Goal: Task Accomplishment & Management: Complete application form

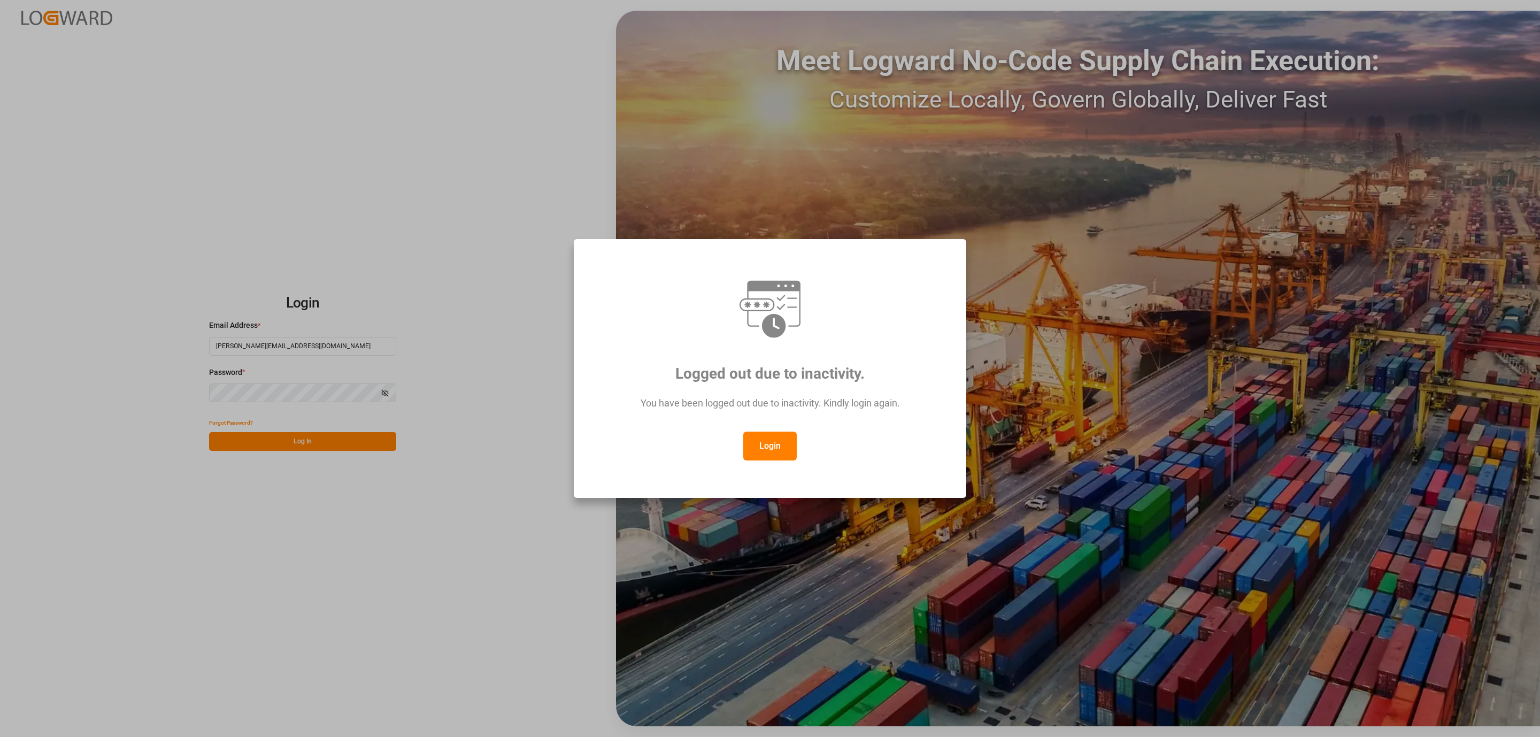
click at [762, 453] on button "Login" at bounding box center [769, 446] width 53 height 29
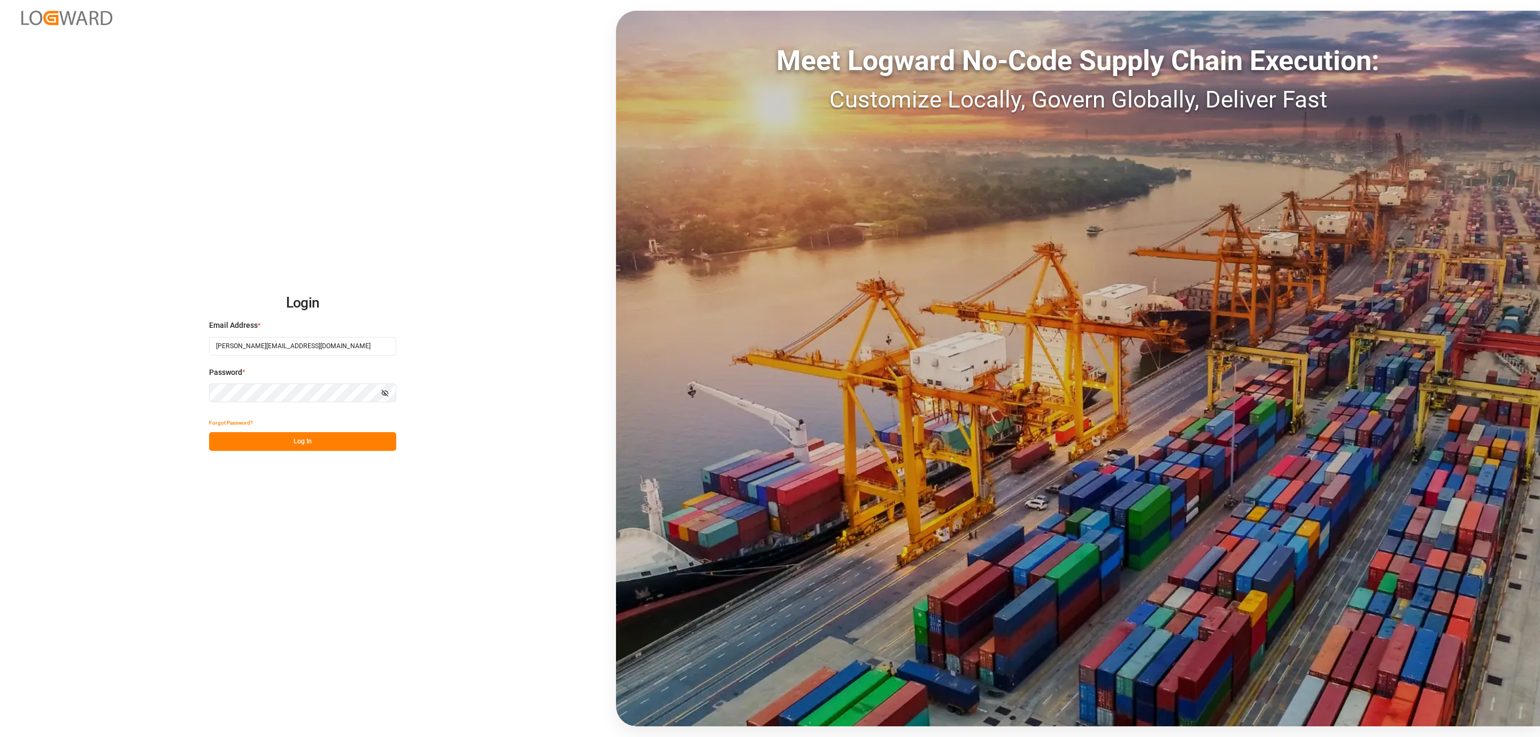
click at [292, 446] on button "Log In" at bounding box center [302, 441] width 187 height 19
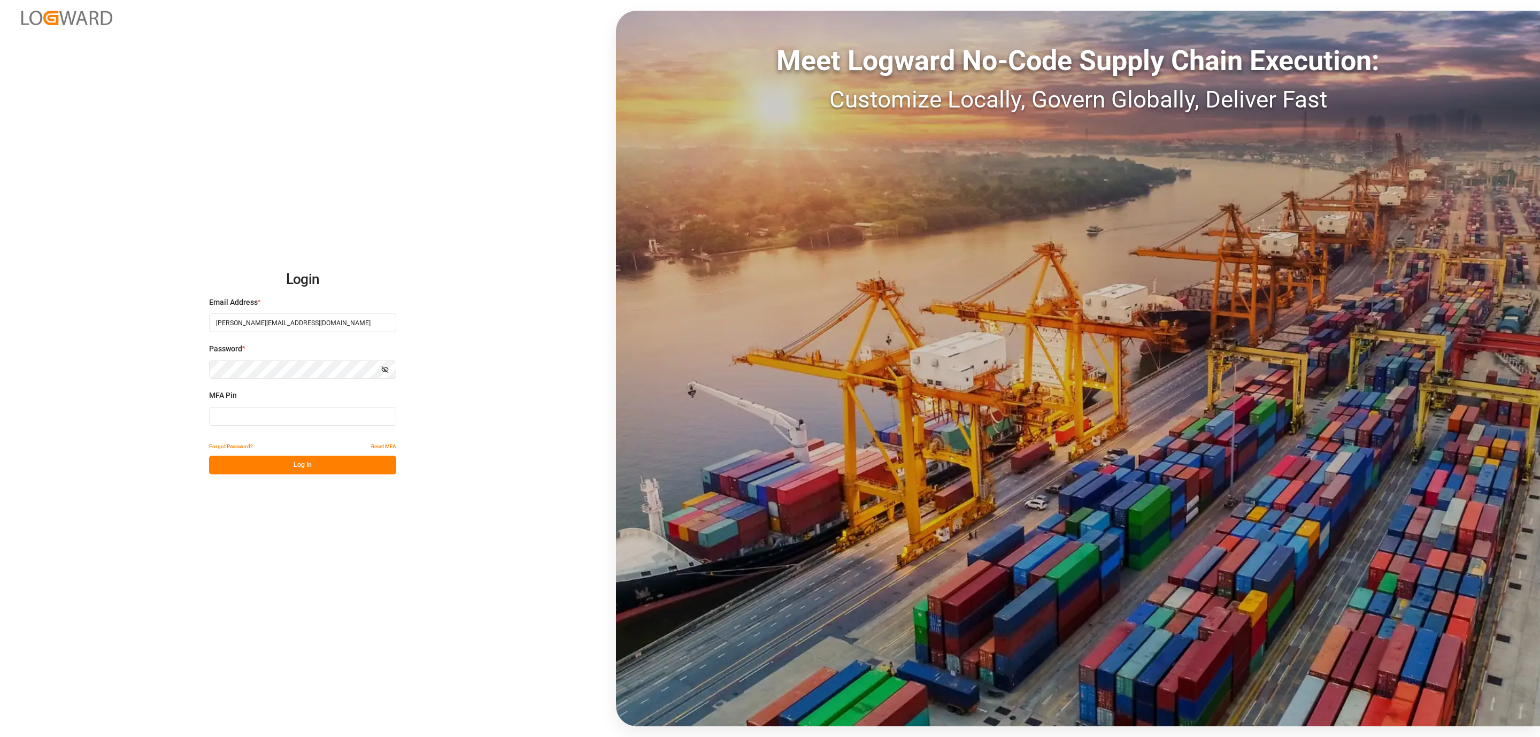
click at [252, 414] on input at bounding box center [302, 416] width 187 height 19
type input "688546"
click at [246, 458] on button "Log In" at bounding box center [302, 465] width 187 height 19
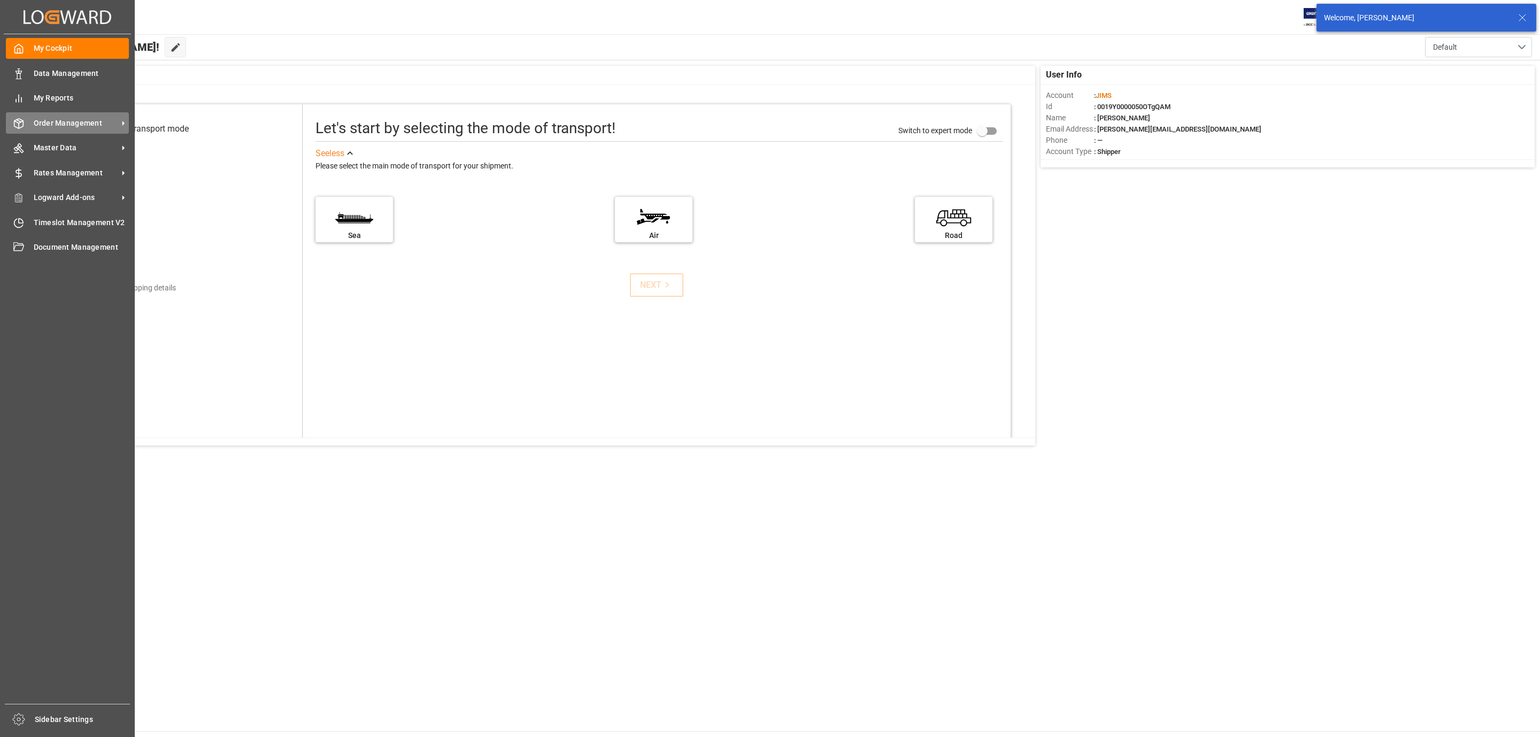
click at [26, 122] on div "Order Management Order Management" at bounding box center [67, 122] width 123 height 21
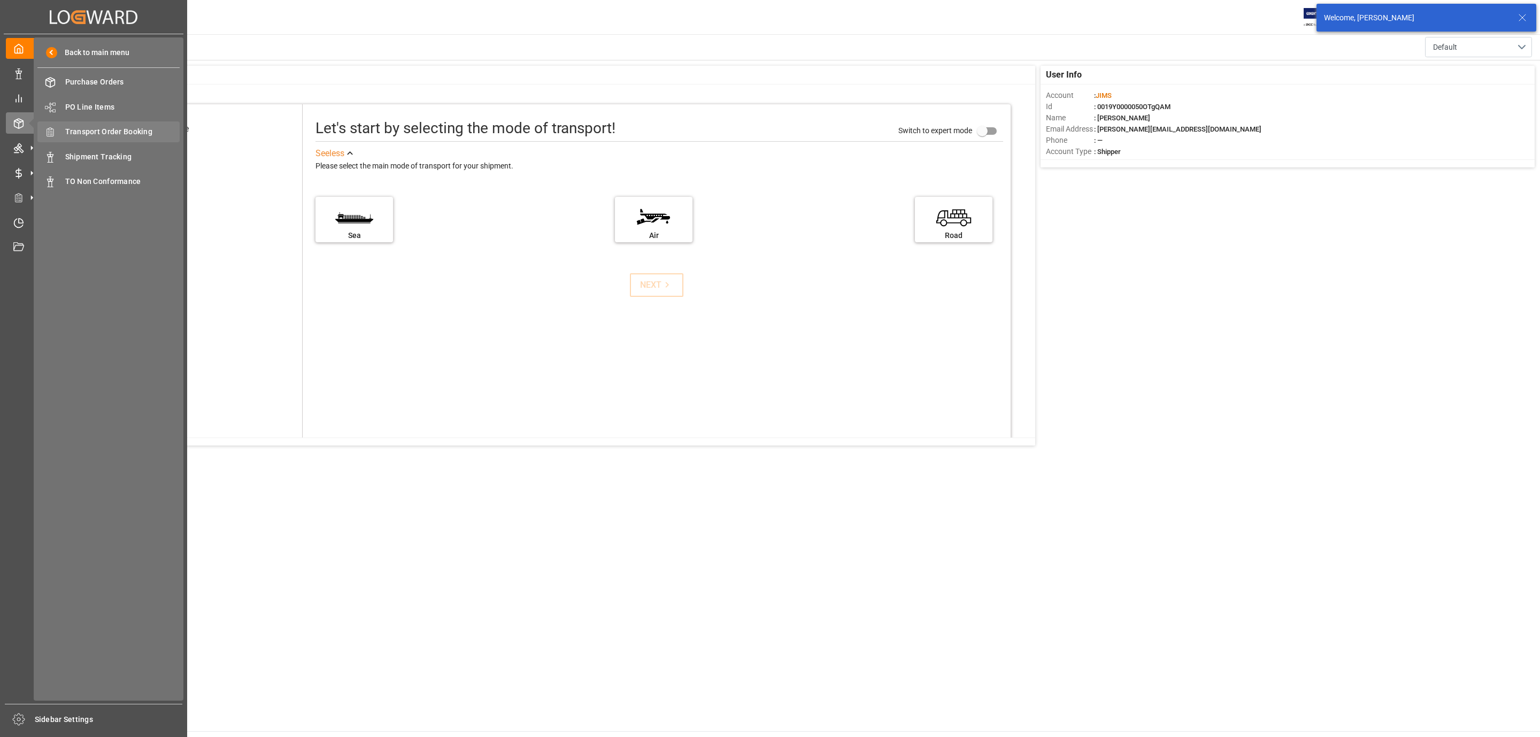
click at [156, 130] on span "Transport Order Booking" at bounding box center [122, 131] width 115 height 11
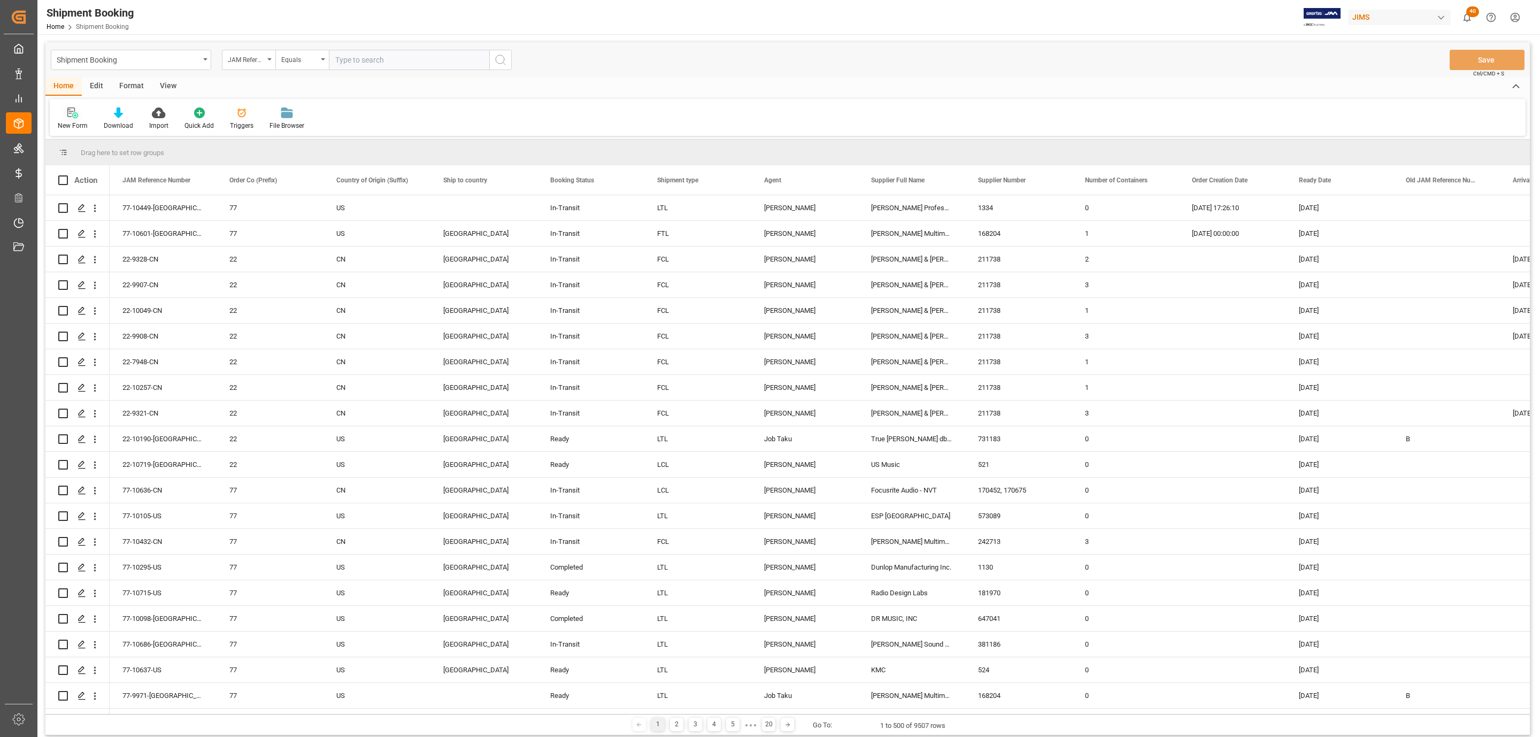
click at [66, 114] on div at bounding box center [73, 112] width 30 height 11
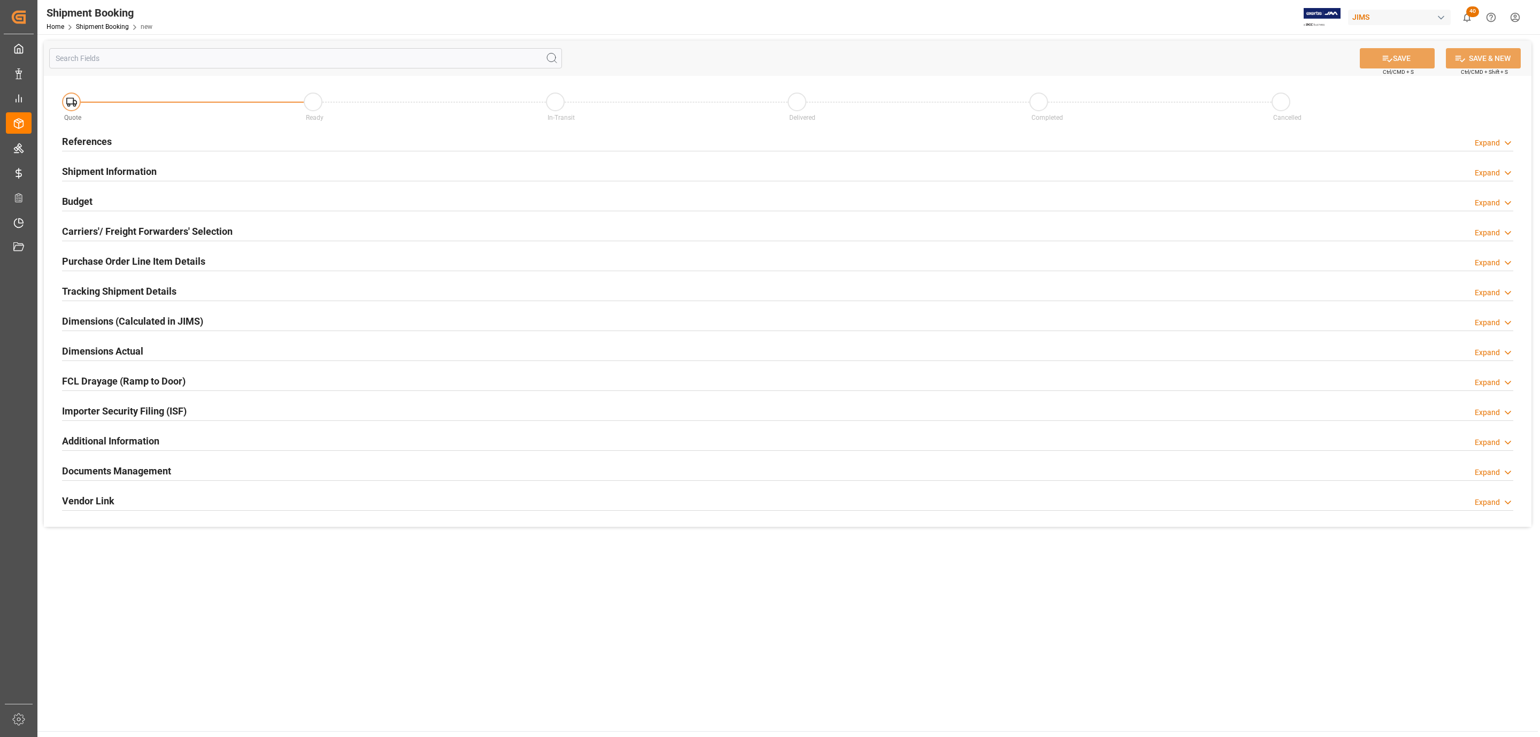
click at [120, 138] on div "References Expand" at bounding box center [787, 140] width 1451 height 20
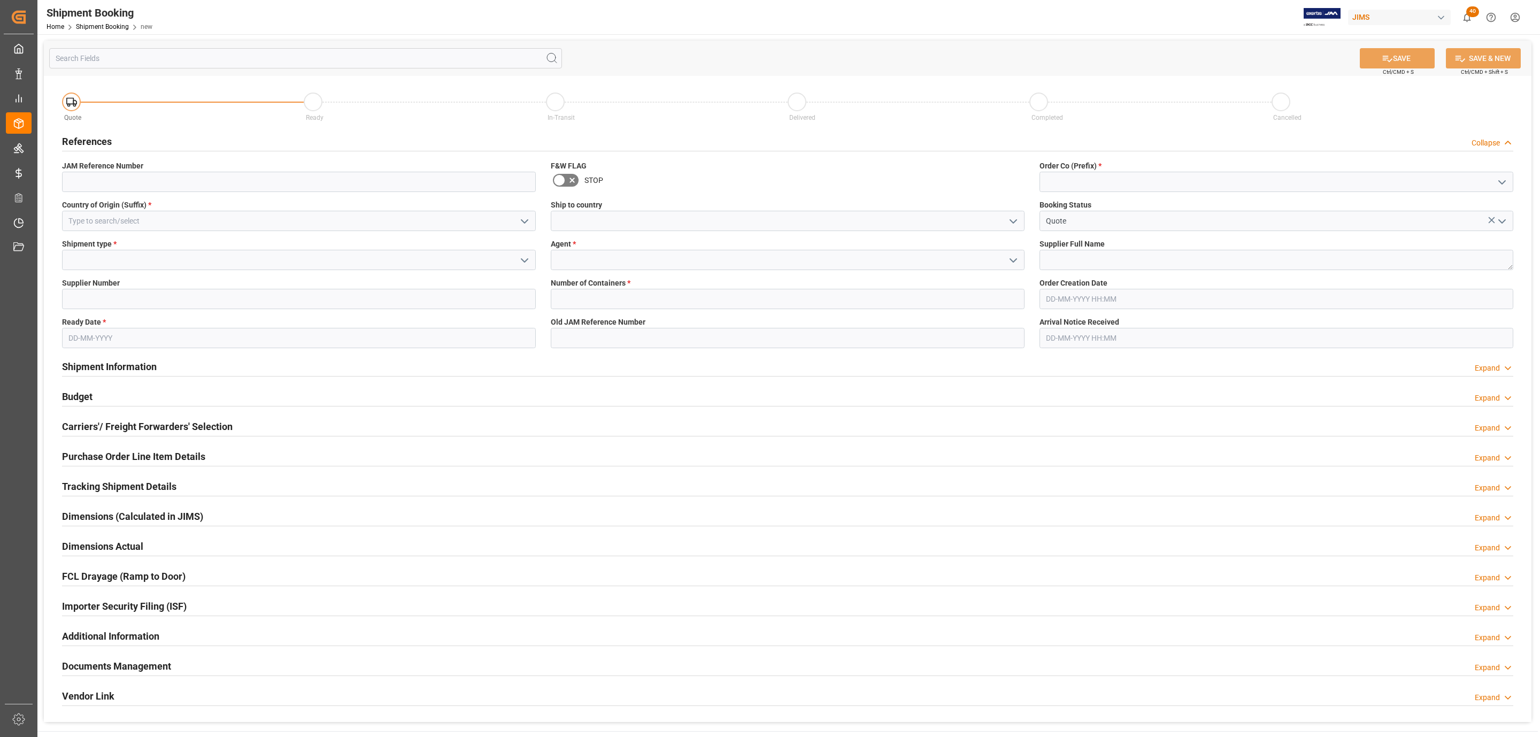
click at [1502, 180] on icon "open menu" at bounding box center [1502, 182] width 13 height 13
click at [1062, 227] on div "77" at bounding box center [1276, 230] width 473 height 24
type input "77"
click at [1109, 260] on textarea at bounding box center [1276, 260] width 474 height 20
type textarea "Chauvet ([GEOGRAPHIC_DATA])"
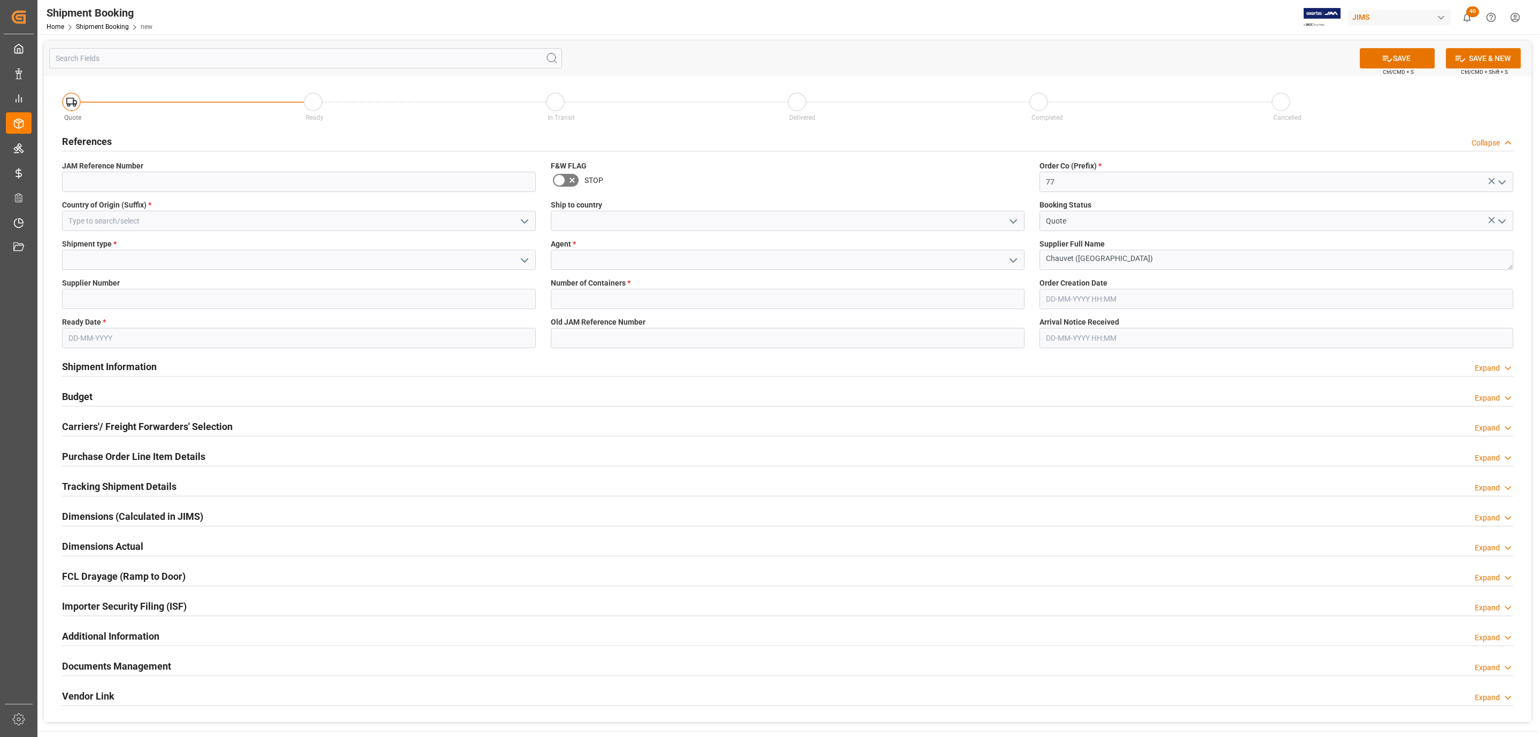
click at [1011, 218] on icon "open menu" at bounding box center [1013, 221] width 13 height 13
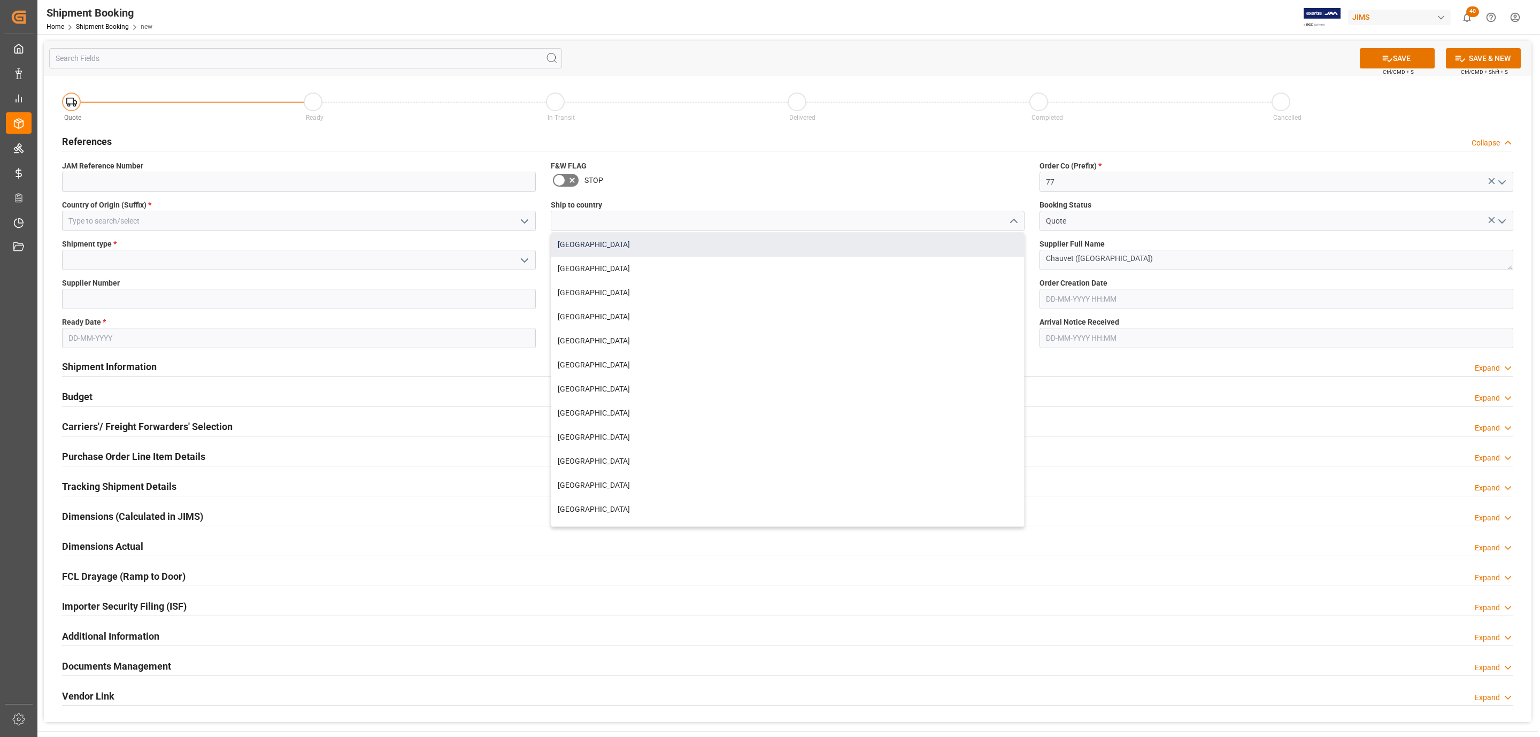
click at [719, 251] on div "[GEOGRAPHIC_DATA]" at bounding box center [787, 245] width 473 height 24
type input "[GEOGRAPHIC_DATA]"
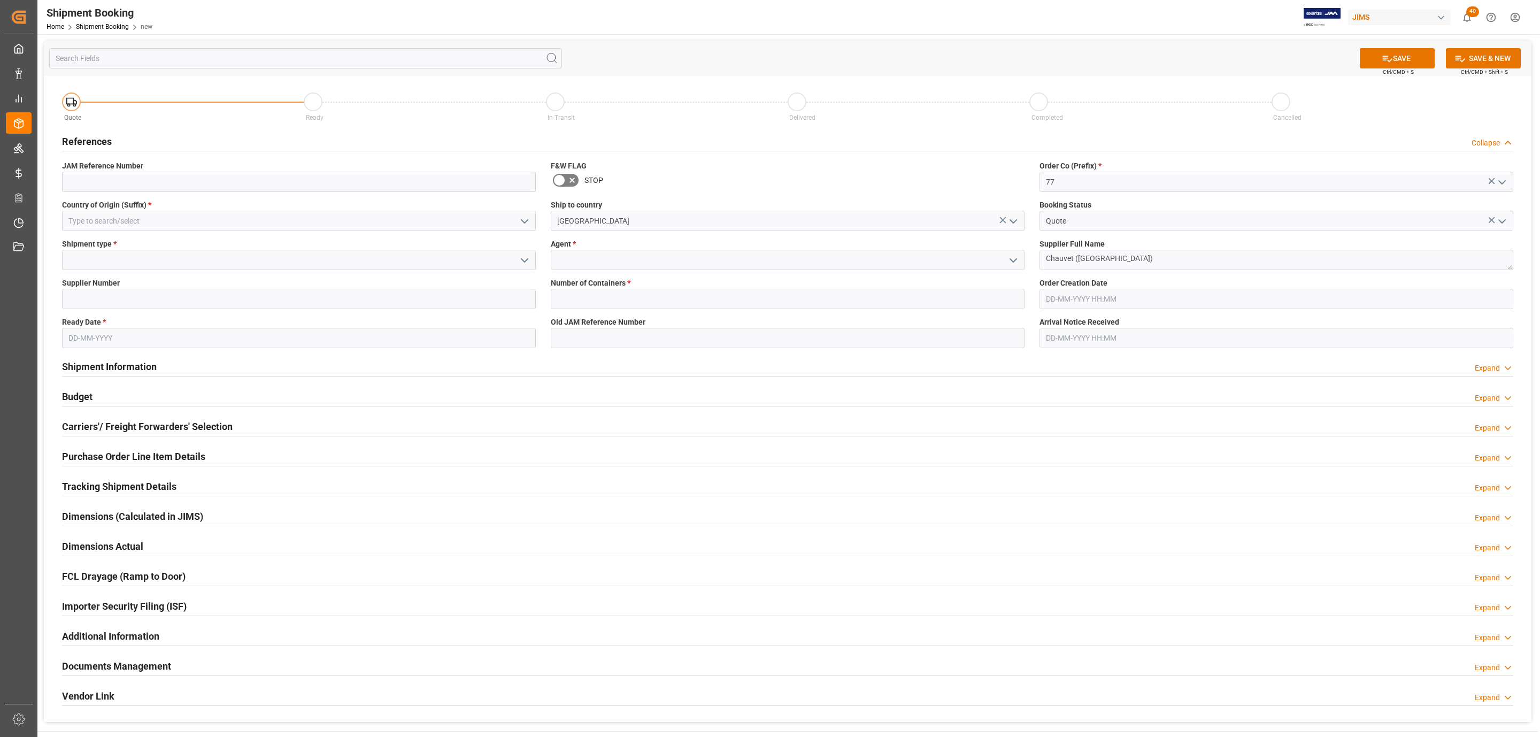
click at [1010, 260] on icon "open menu" at bounding box center [1013, 260] width 13 height 13
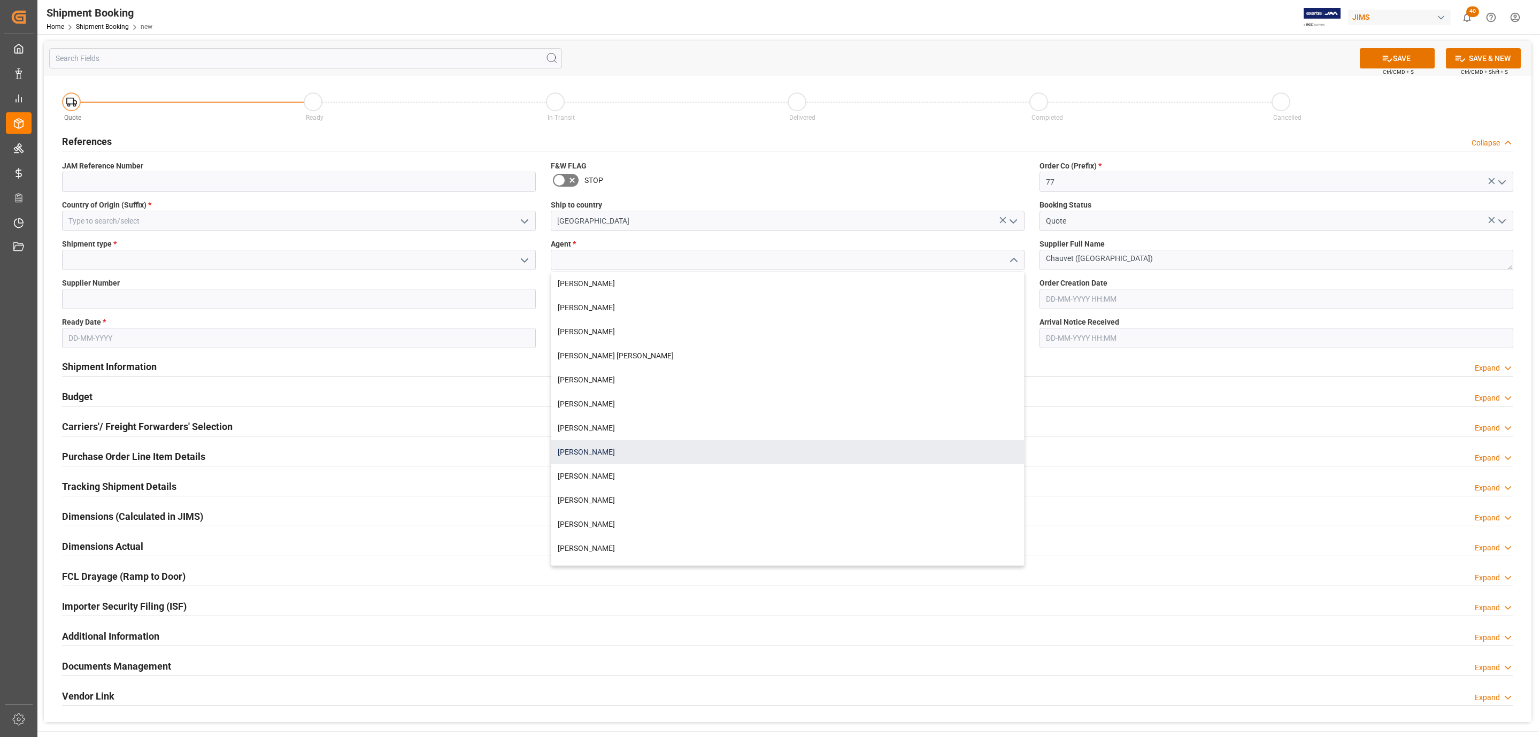
click at [635, 446] on div "[PERSON_NAME]" at bounding box center [787, 452] width 473 height 24
type input "[PERSON_NAME]"
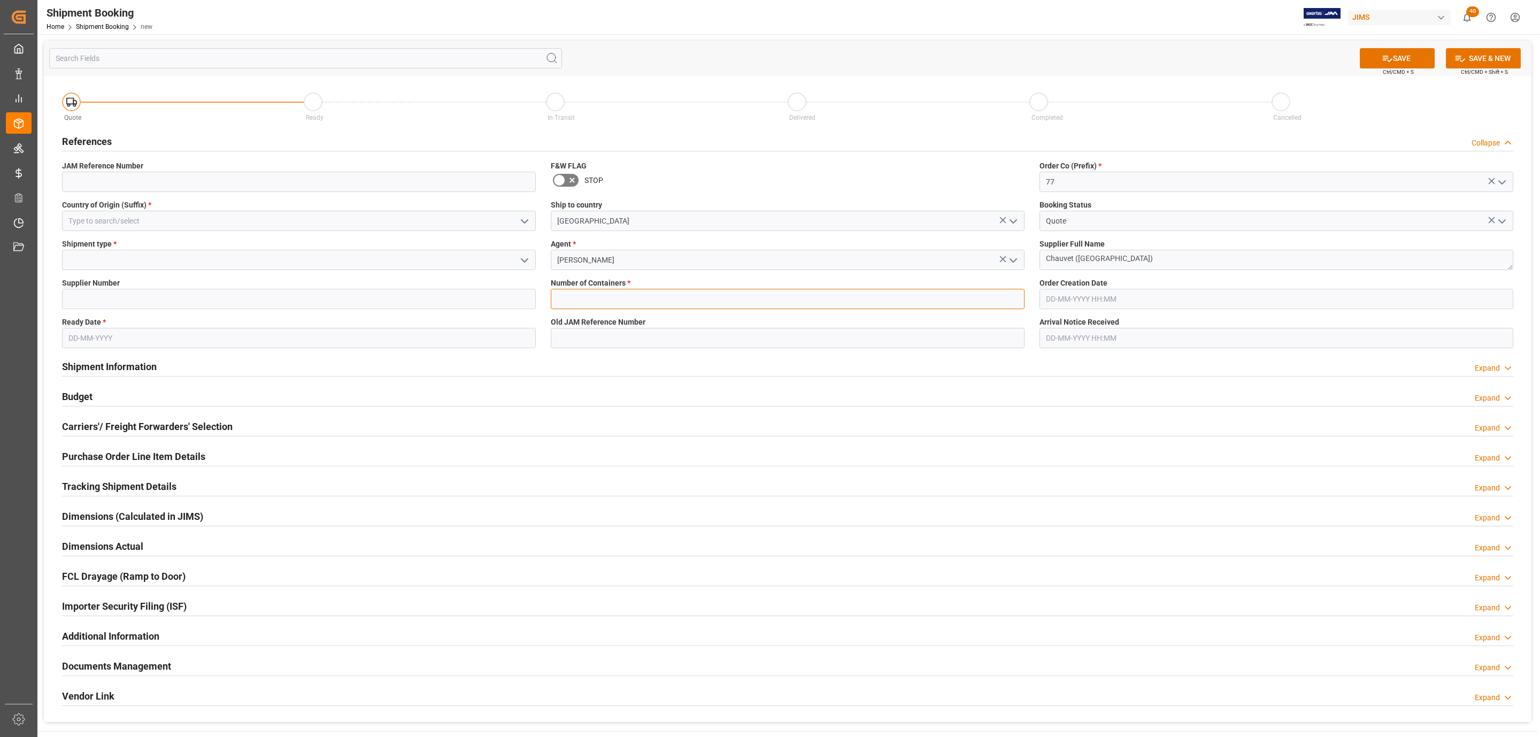
click at [597, 296] on input "text" at bounding box center [788, 299] width 474 height 20
type input "0"
click at [526, 220] on polyline "open menu" at bounding box center [524, 221] width 6 height 3
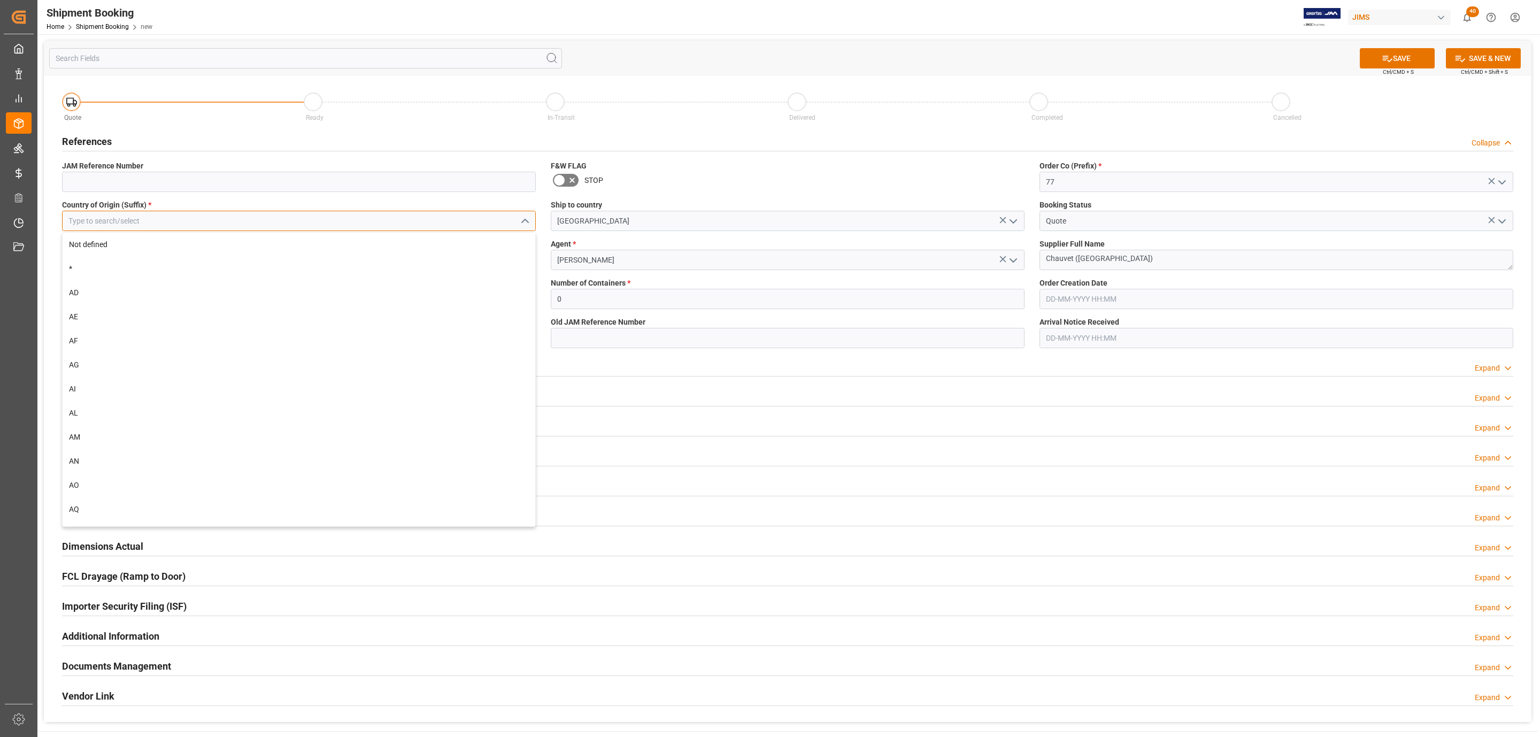
click at [315, 220] on input at bounding box center [299, 221] width 474 height 20
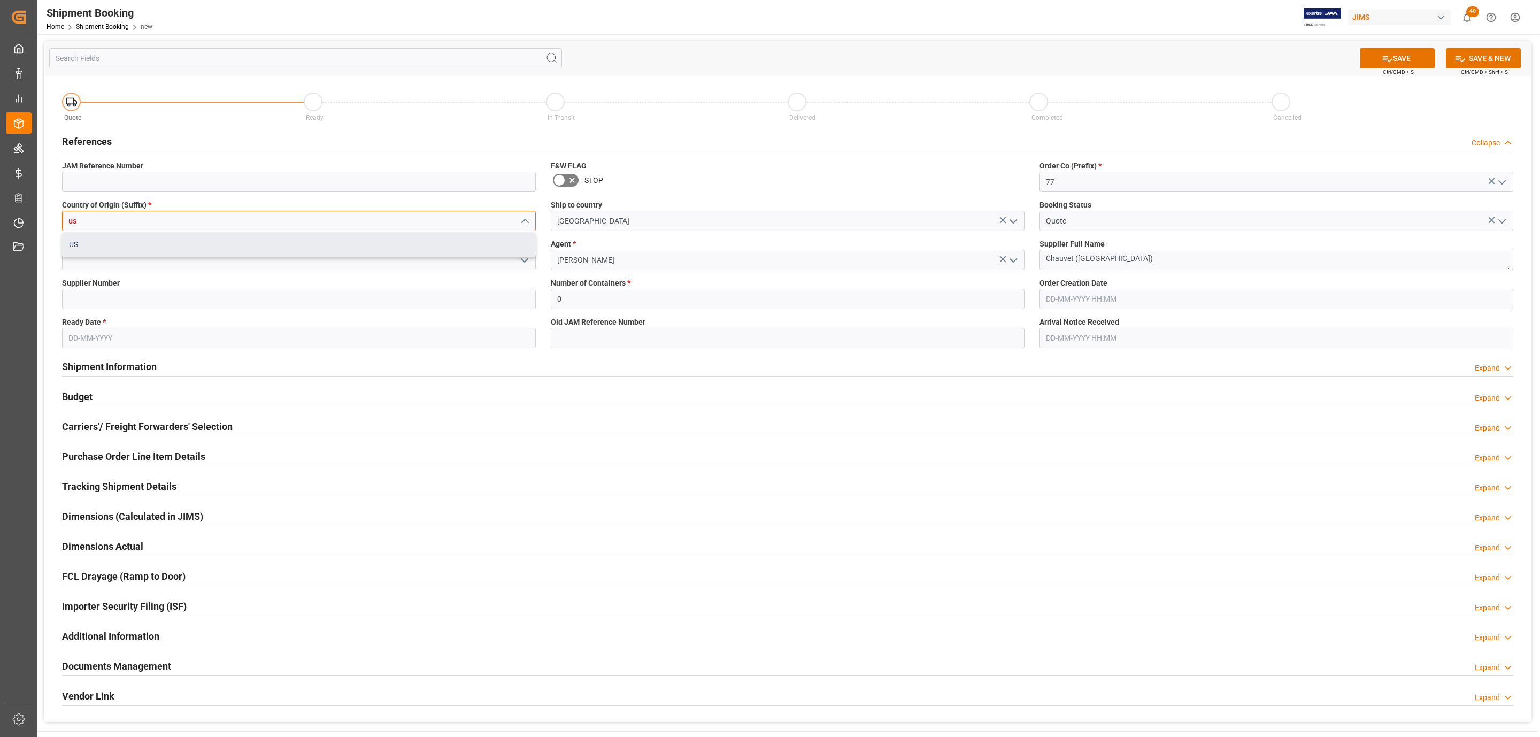
click at [288, 236] on div "US" at bounding box center [299, 245] width 473 height 24
type input "US"
click at [521, 260] on polyline "open menu" at bounding box center [524, 260] width 6 height 3
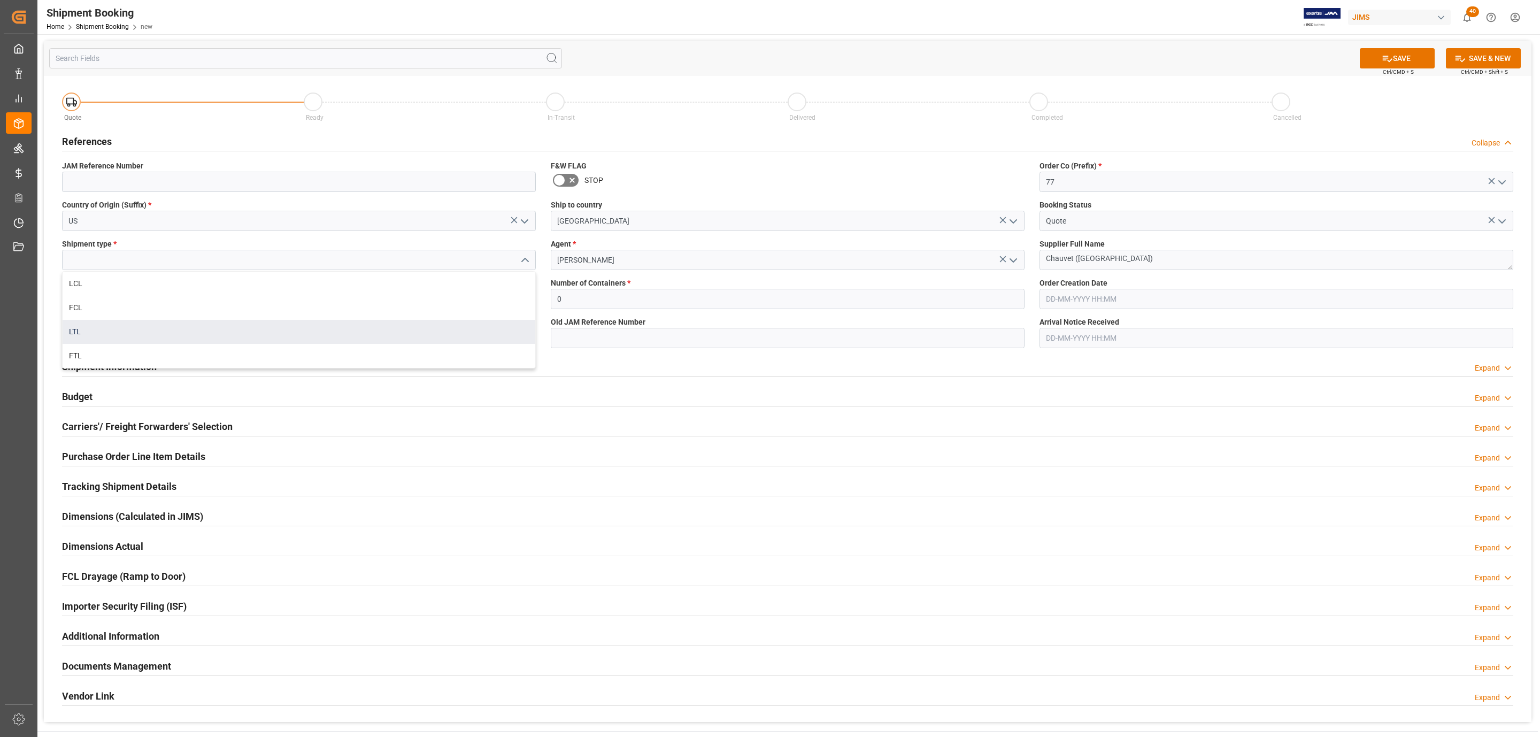
click at [149, 323] on div "LTL" at bounding box center [299, 332] width 473 height 24
type input "LTL"
click at [88, 338] on input "text" at bounding box center [299, 338] width 474 height 20
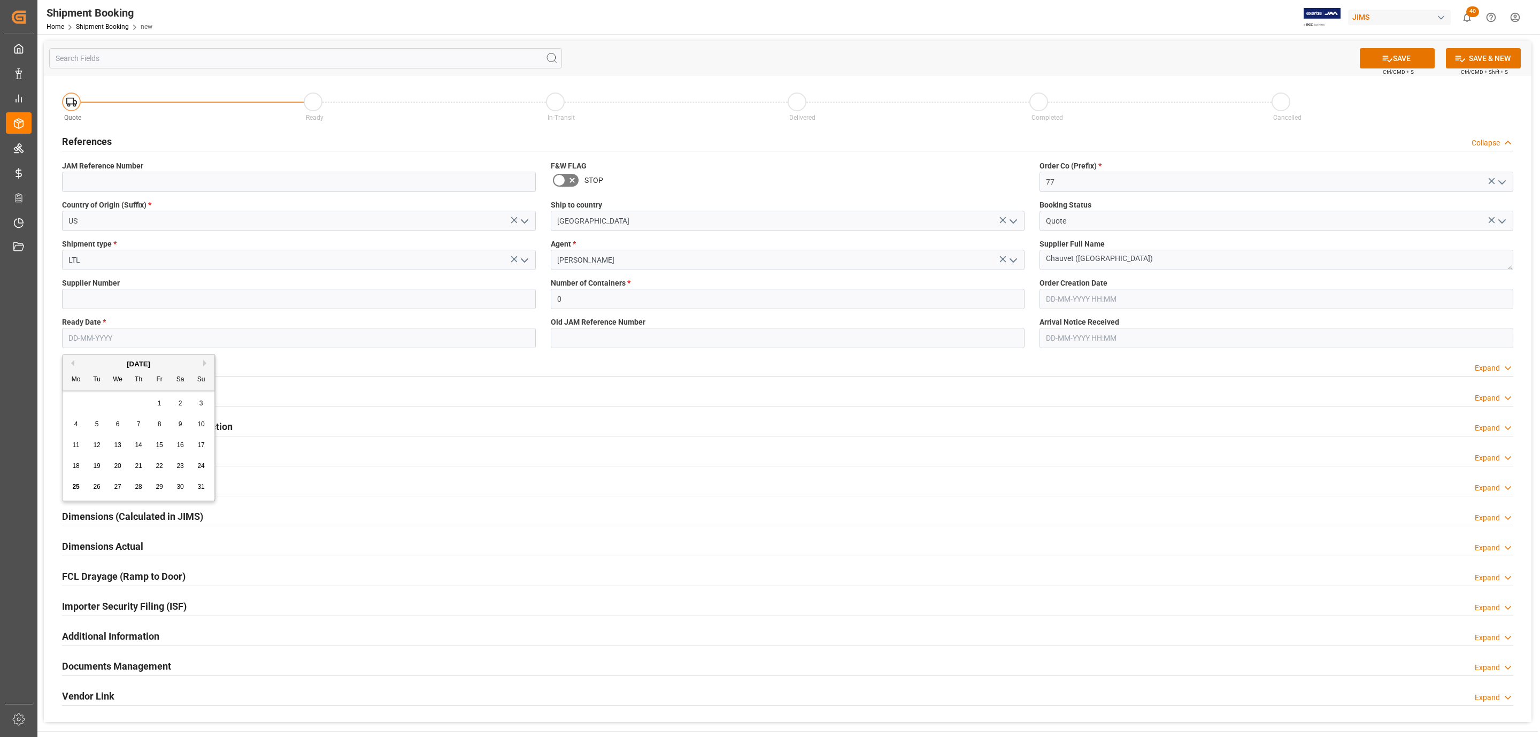
click at [102, 390] on div "Mo Tu We Th Fr Sa Su" at bounding box center [139, 379] width 152 height 21
click at [75, 488] on span "25" at bounding box center [75, 486] width 7 height 7
type input "[DATE]"
click at [1417, 52] on button "SAVE" at bounding box center [1397, 58] width 75 height 20
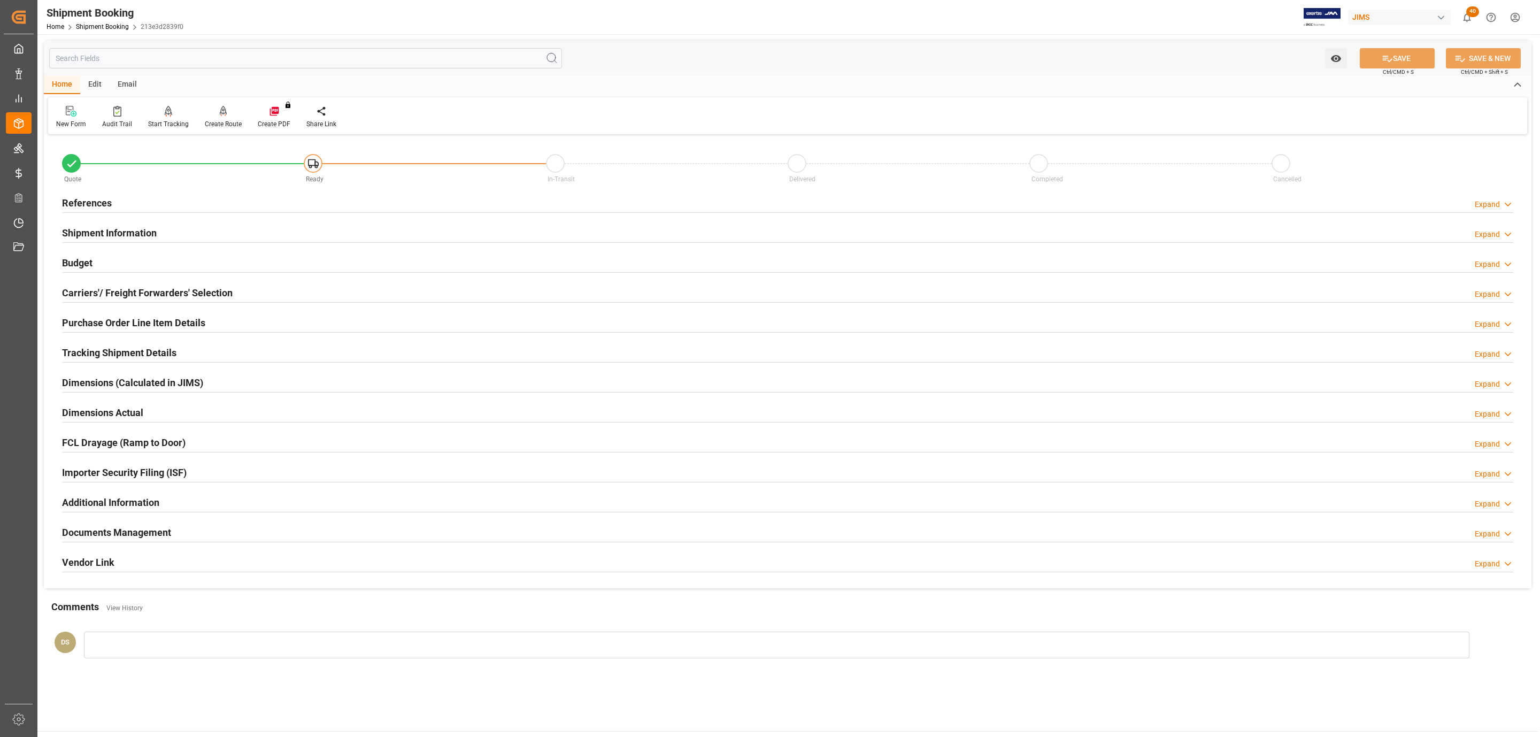
click at [249, 292] on div "Carriers'/ Freight Forwarders' Selection Expand" at bounding box center [787, 292] width 1451 height 20
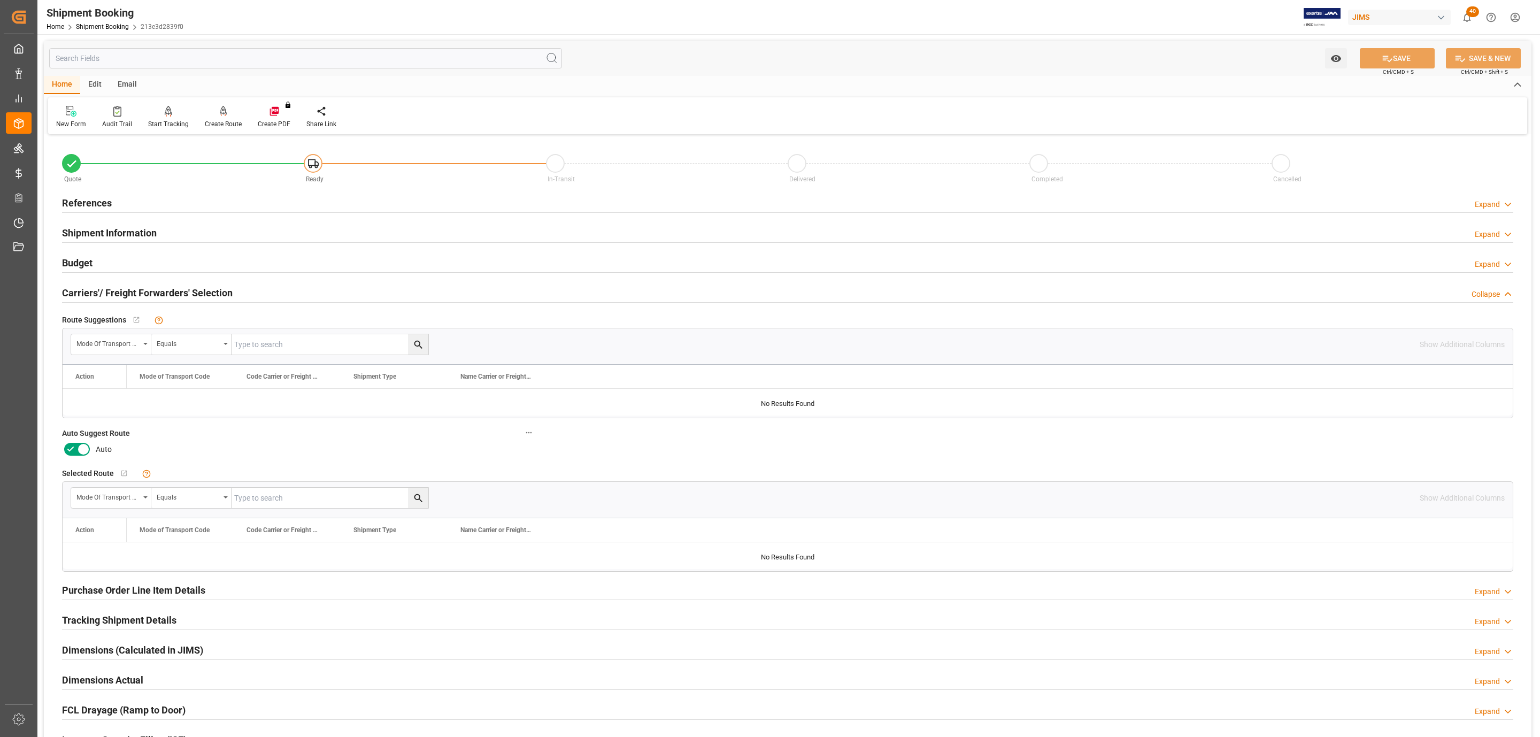
click at [72, 449] on icon at bounding box center [70, 448] width 6 height 5
click at [0, 0] on input "checkbox" at bounding box center [0, 0] width 0 height 0
click at [1417, 57] on button "SAVE" at bounding box center [1397, 58] width 75 height 20
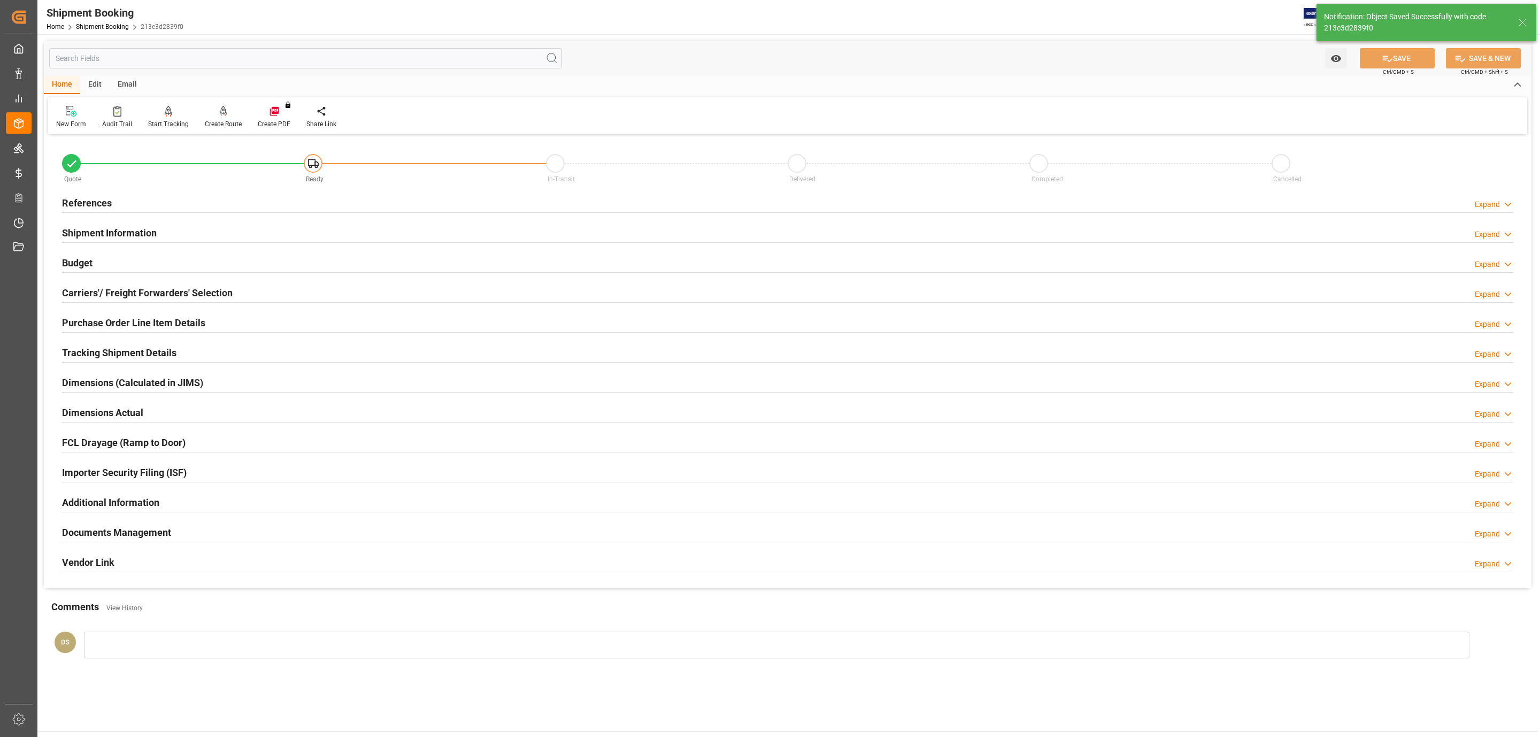
click at [220, 206] on div "References Expand" at bounding box center [787, 202] width 1451 height 20
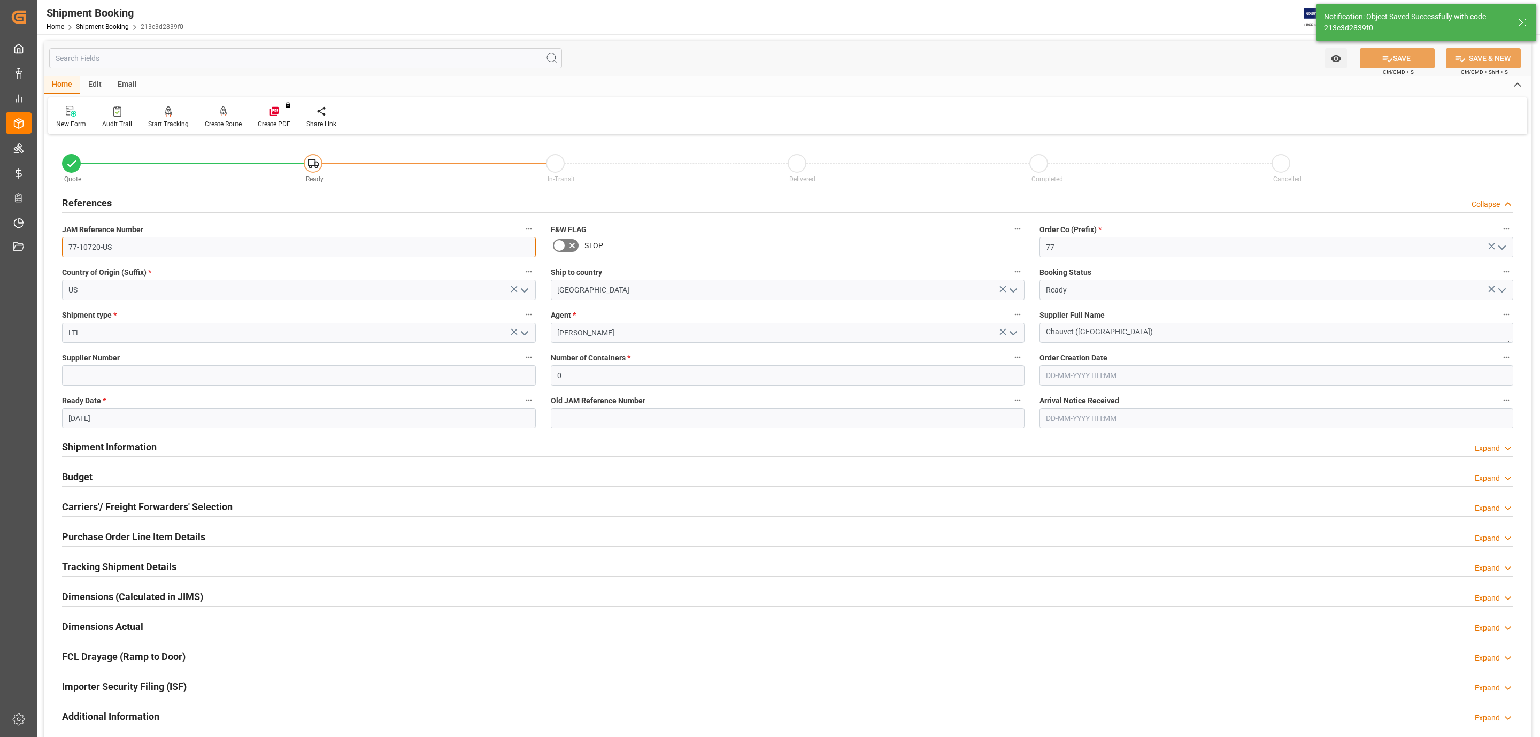
click at [133, 248] on input "77-10720-US" at bounding box center [299, 247] width 474 height 20
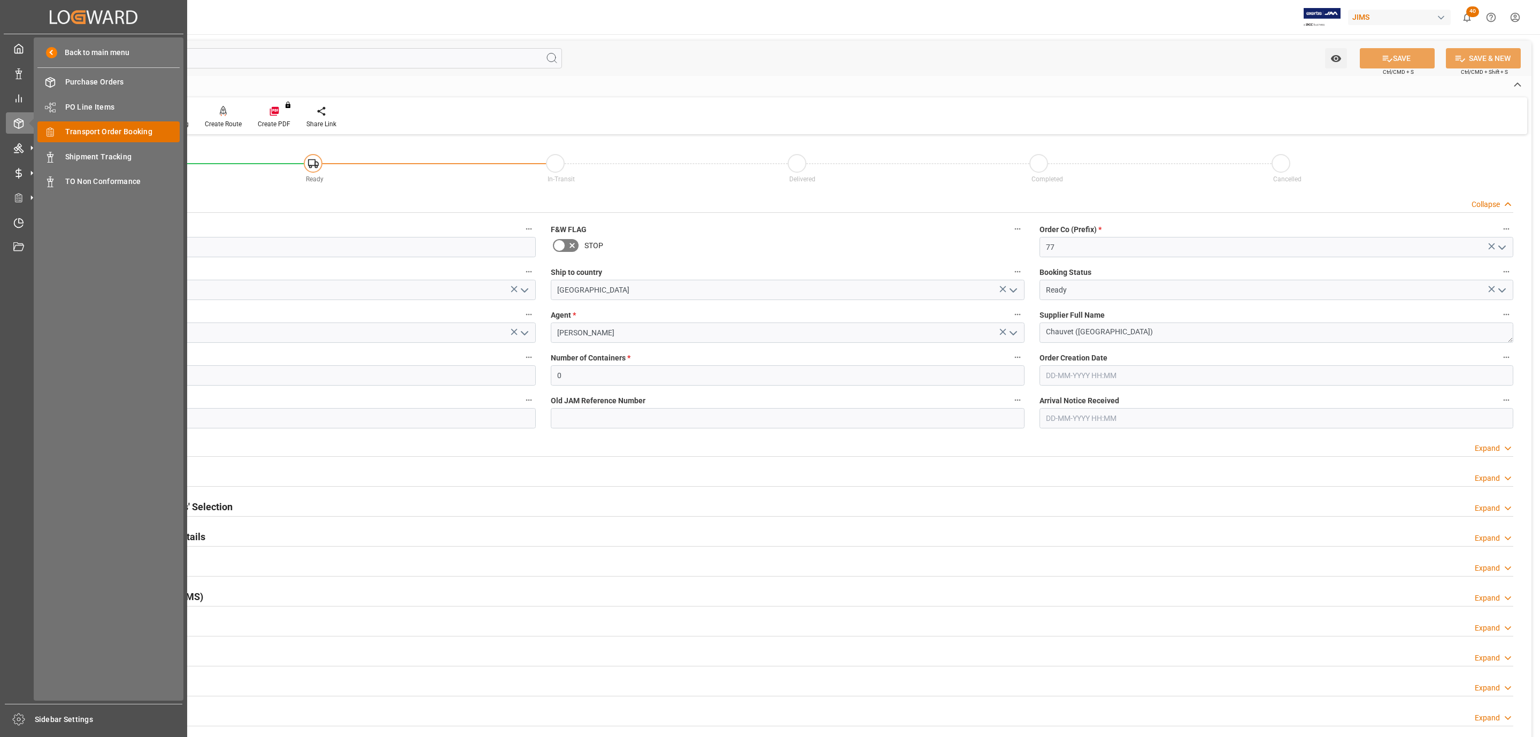
click at [115, 128] on span "Transport Order Booking" at bounding box center [122, 131] width 115 height 11
